Goal: Task Accomplishment & Management: Manage account settings

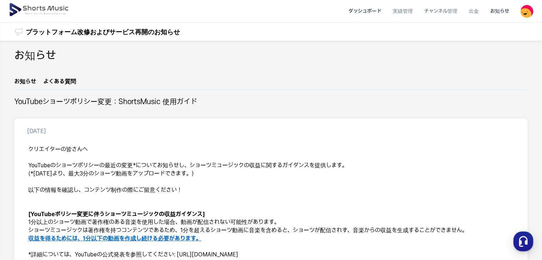
click at [369, 15] on li "ダッシュボード" at bounding box center [365, 11] width 44 height 19
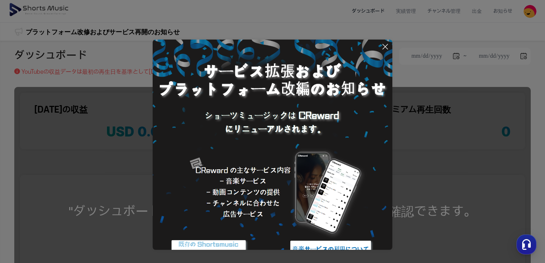
click at [384, 45] on icon at bounding box center [385, 46] width 5 height 5
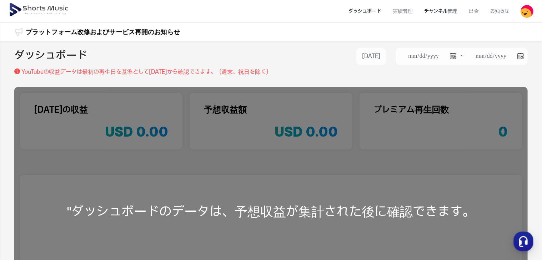
click at [450, 15] on li "チャンネル管理" at bounding box center [440, 11] width 45 height 19
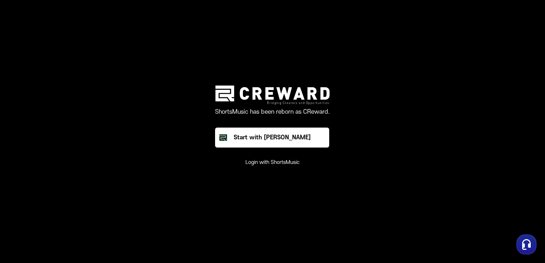
click at [295, 162] on button "Login with ShortsMusic" at bounding box center [273, 162] width 54 height 7
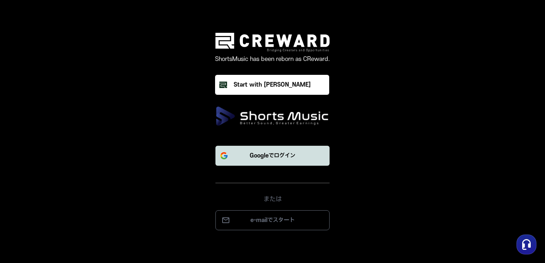
click at [284, 156] on p "Googleでログイン" at bounding box center [273, 156] width 46 height 9
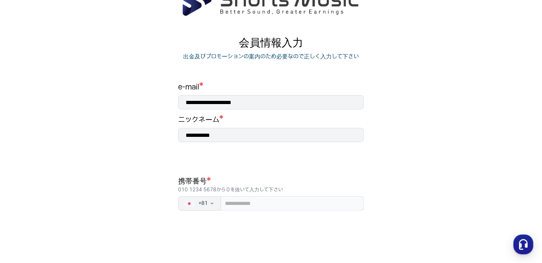
scroll to position [71, 0]
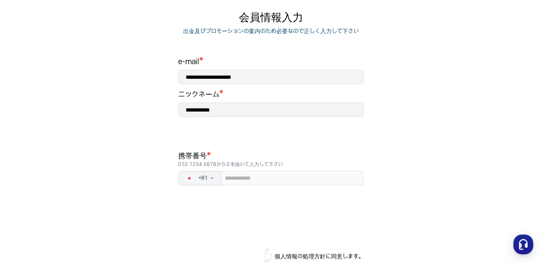
click at [306, 167] on p "010 1234 5678から０を抜いて入力して下さい" at bounding box center [271, 164] width 186 height 7
click at [313, 179] on input "tel" at bounding box center [292, 178] width 143 height 14
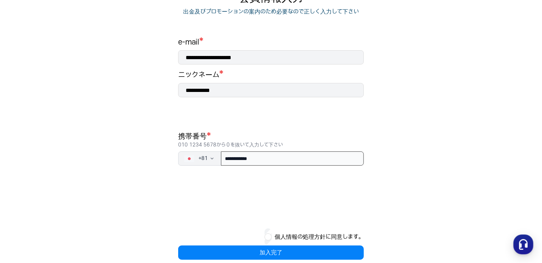
scroll to position [102, 0]
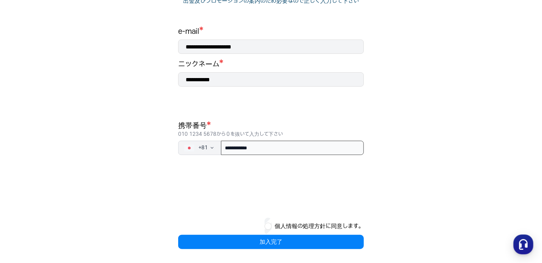
type input "**********"
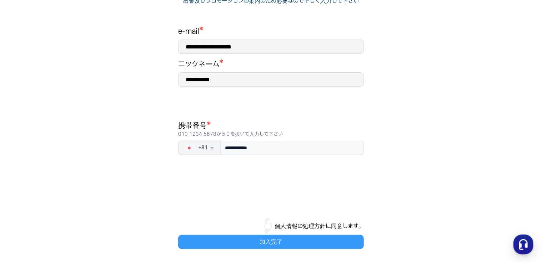
click at [274, 242] on button "加入完了" at bounding box center [271, 242] width 186 height 14
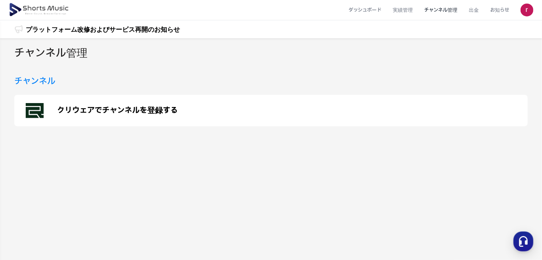
click at [144, 110] on p "クリウェアでチャンネルを登録する" at bounding box center [117, 110] width 121 height 9
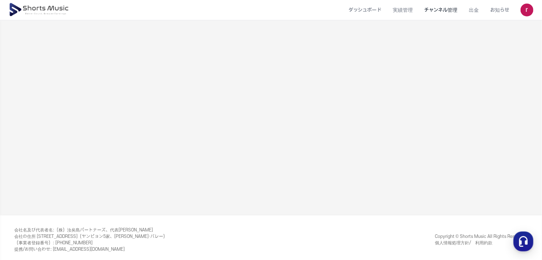
scroll to position [119, 0]
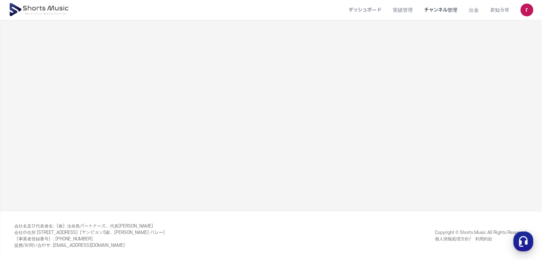
click at [522, 237] on icon "button" at bounding box center [523, 241] width 13 height 13
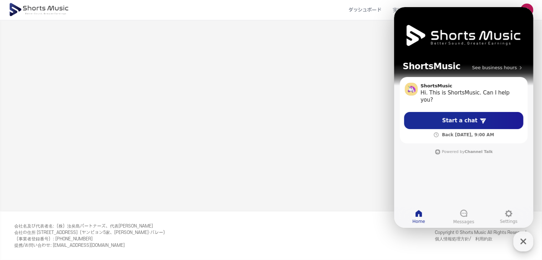
click at [527, 240] on icon "button" at bounding box center [523, 241] width 13 height 13
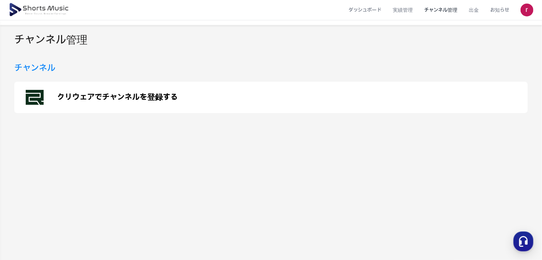
scroll to position [12, 0]
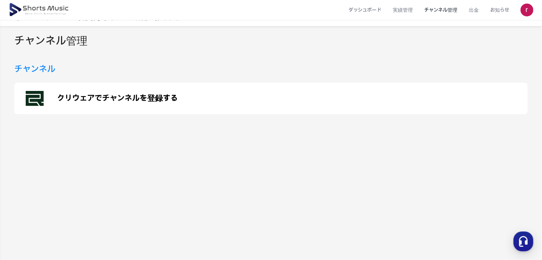
click at [537, 9] on header "ダッシュボード 実績管理 チャンネル管理 出金 お知らせ" at bounding box center [271, 10] width 542 height 20
click at [533, 11] on img at bounding box center [526, 10] width 13 height 13
click at [495, 72] on link "ログアウト" at bounding box center [501, 67] width 57 height 13
